Goal: Navigation & Orientation: Go to known website

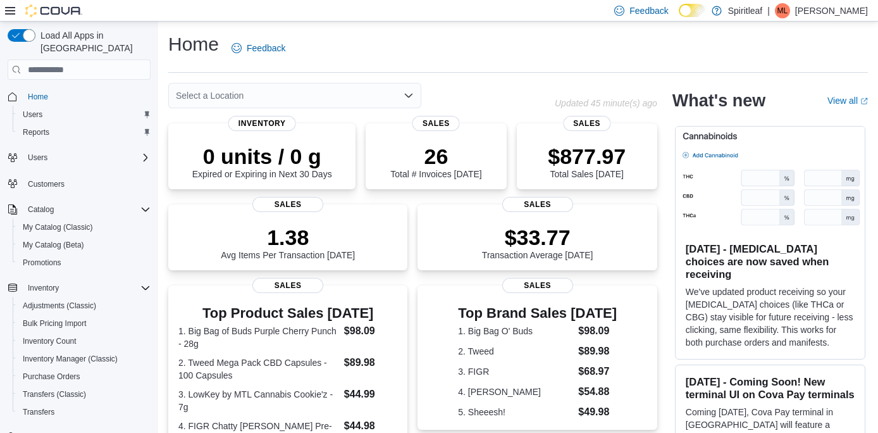
scroll to position [169, 0]
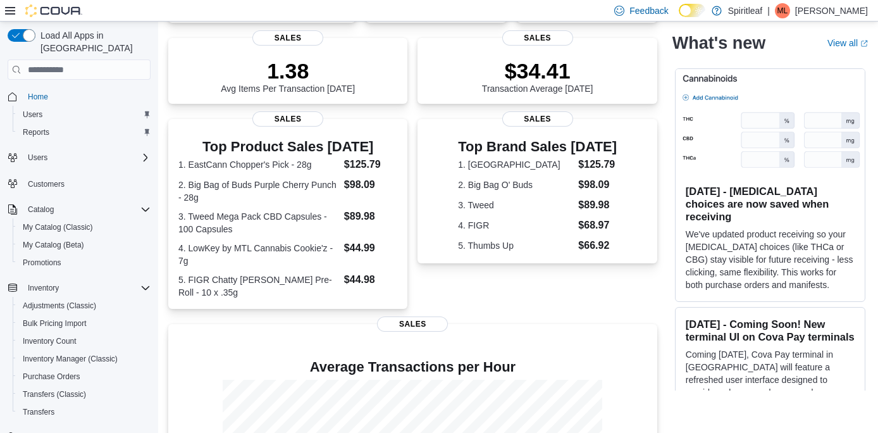
scroll to position [165, 0]
